Goal: Navigation & Orientation: Find specific page/section

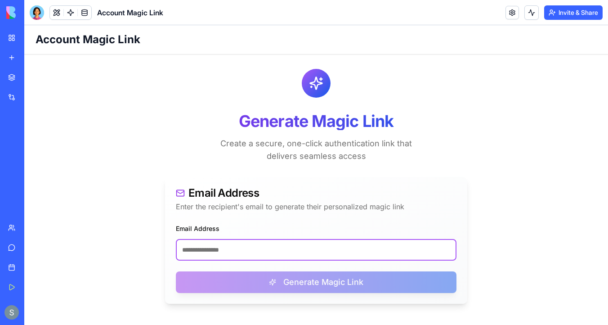
click at [218, 252] on input "Email Address" at bounding box center [316, 250] width 281 height 22
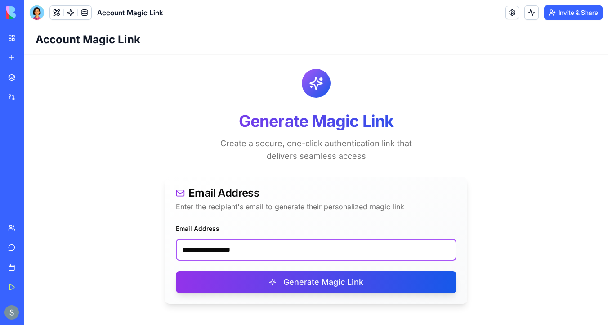
type input "**********"
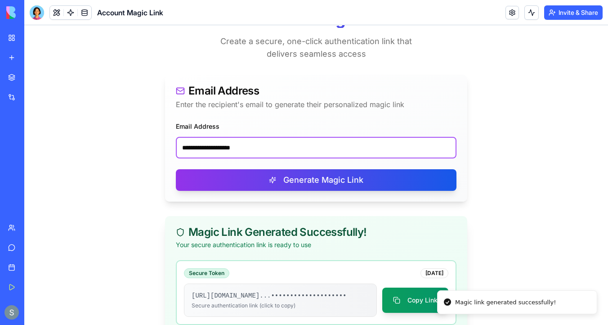
scroll to position [168, 0]
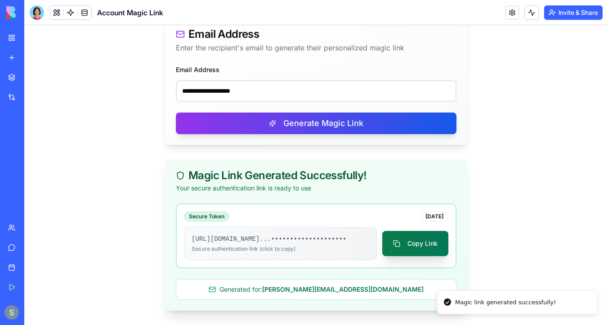
click at [413, 231] on button "Copy Link" at bounding box center [415, 243] width 66 height 25
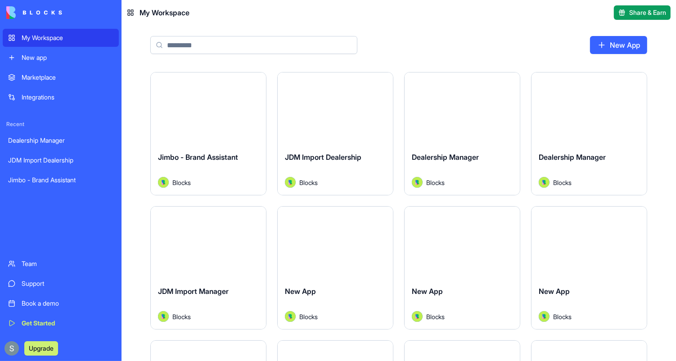
click at [79, 82] on link "Marketplace" at bounding box center [61, 77] width 116 height 18
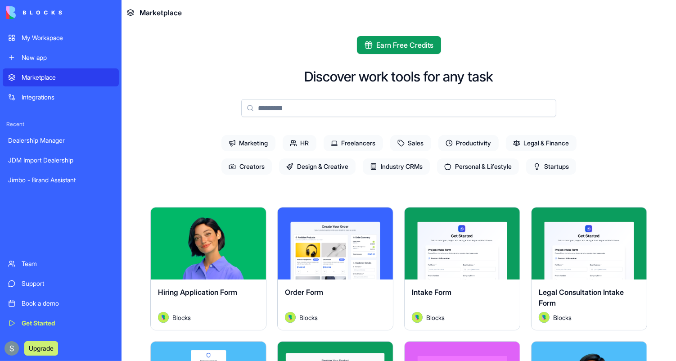
click at [330, 239] on button "Explore" at bounding box center [334, 243] width 67 height 18
